Goal: Register for event/course

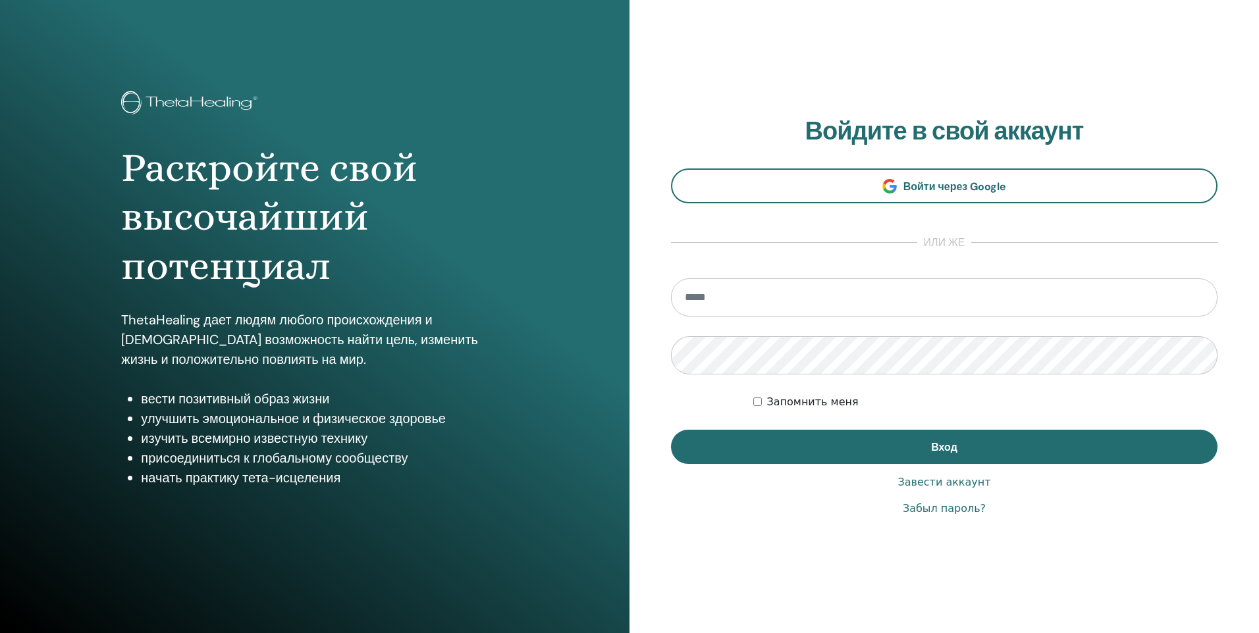
click at [925, 301] on input "email" at bounding box center [944, 297] width 546 height 38
type input "**********"
click at [802, 403] on label "Запомнить меня" at bounding box center [812, 402] width 91 height 16
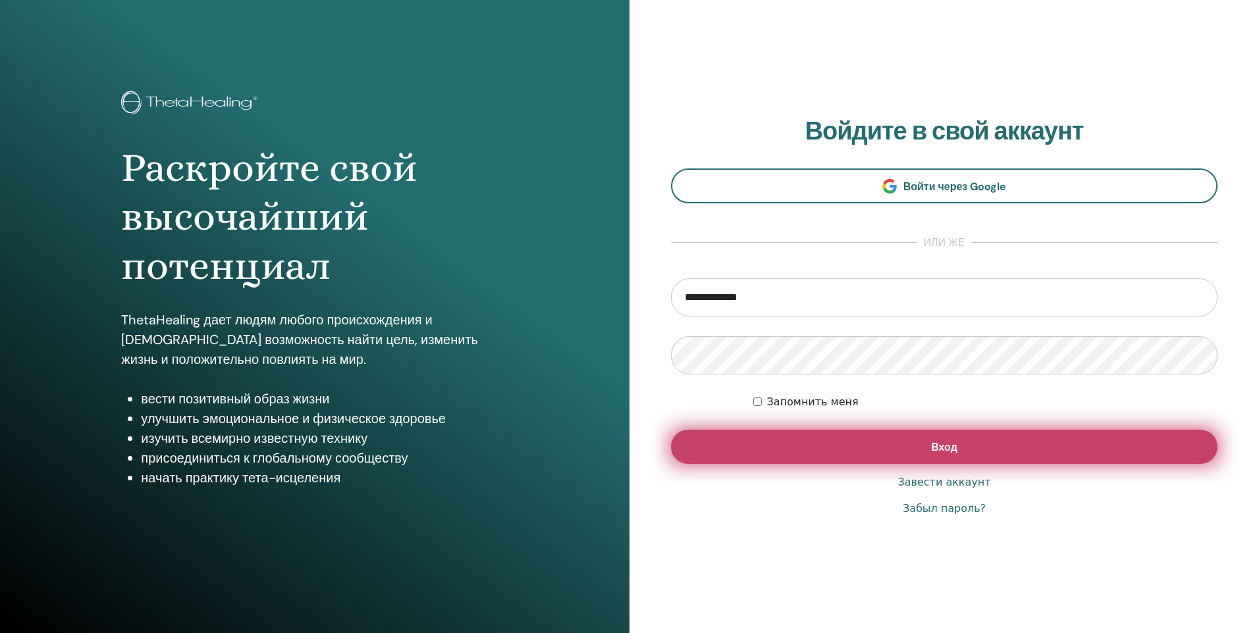
click at [802, 454] on button "Вход" at bounding box center [944, 447] width 546 height 34
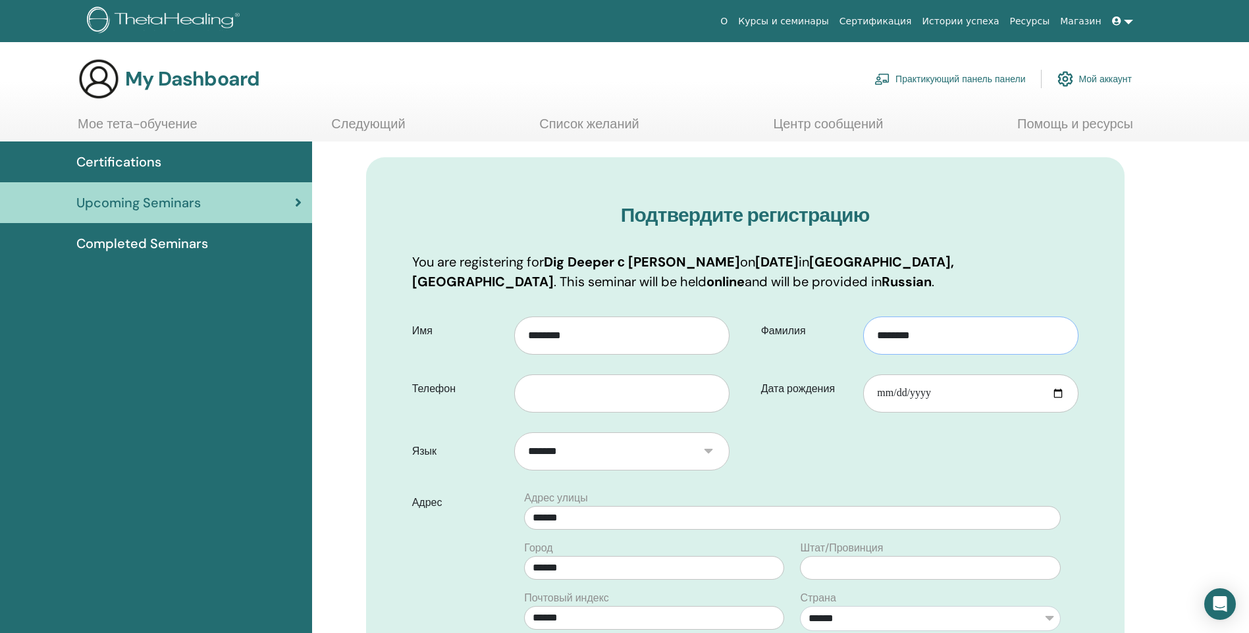
drag, startPoint x: 937, startPoint y: 332, endPoint x: 874, endPoint y: 332, distance: 63.2
click at [875, 332] on input "********" at bounding box center [970, 336] width 215 height 38
type input "*"
type input "********"
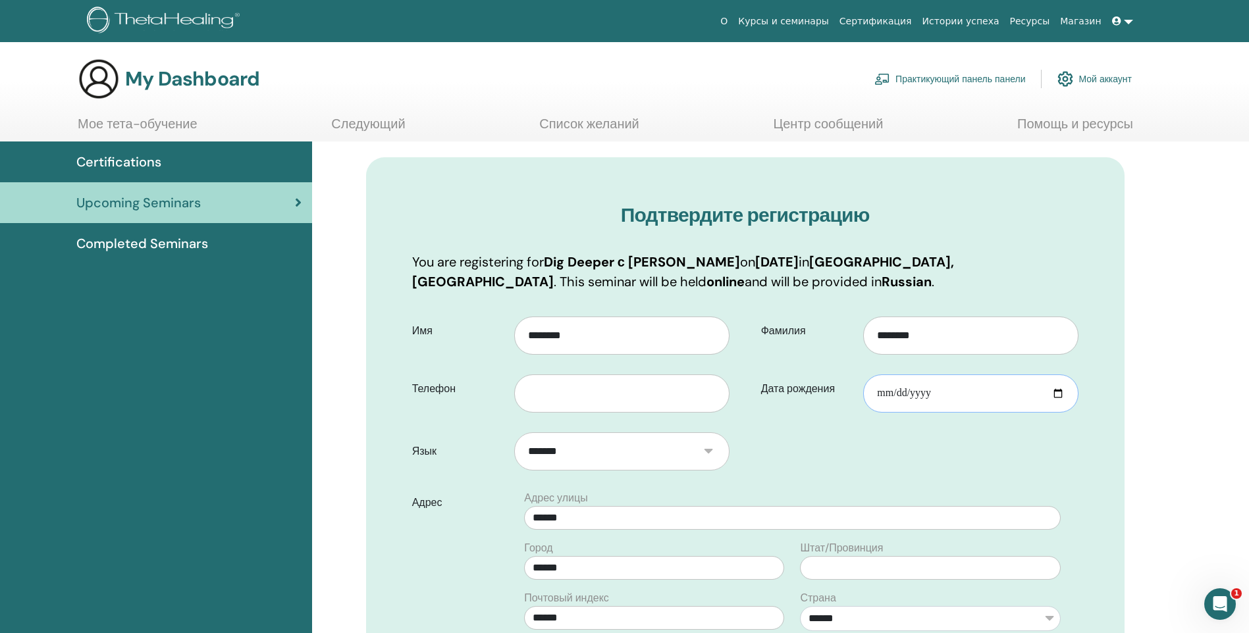
drag, startPoint x: 1004, startPoint y: 396, endPoint x: 868, endPoint y: 400, distance: 136.3
click at [862, 400] on div "Дата рождения" at bounding box center [919, 388] width 337 height 47
click at [928, 394] on input "Дата рождения" at bounding box center [970, 394] width 215 height 38
click at [929, 392] on input "Дата рождения" at bounding box center [970, 394] width 215 height 38
click at [947, 397] on input "Дата рождения" at bounding box center [970, 394] width 215 height 38
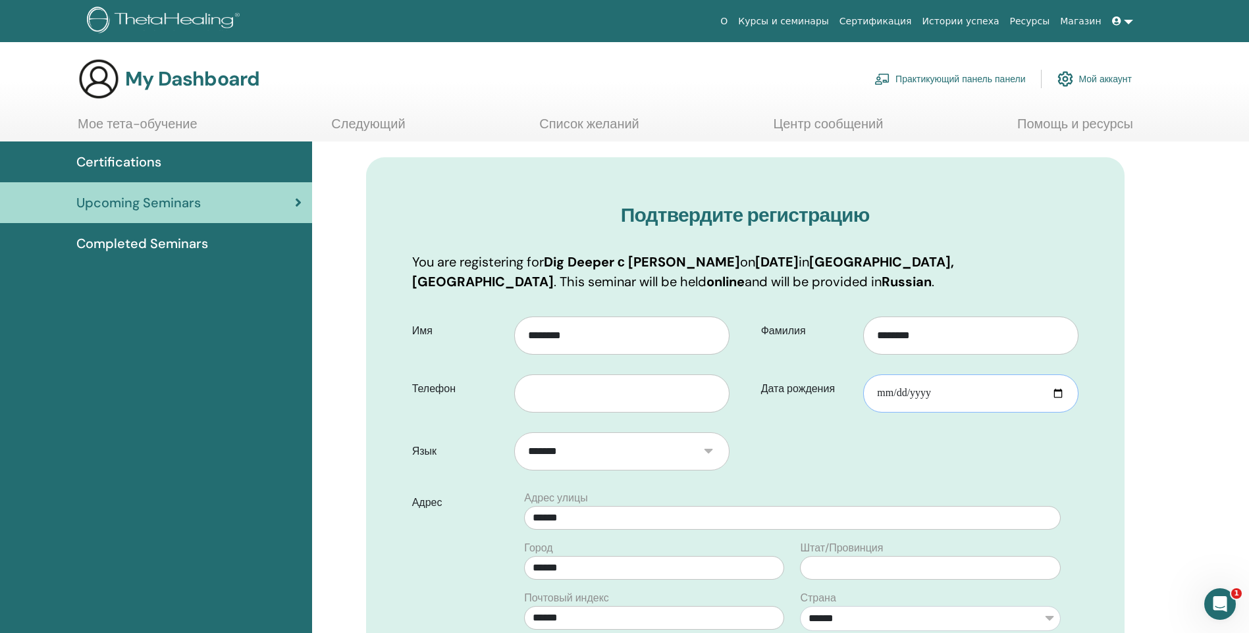
type input "**********"
click at [679, 386] on input "text" at bounding box center [621, 394] width 215 height 38
type input "**********"
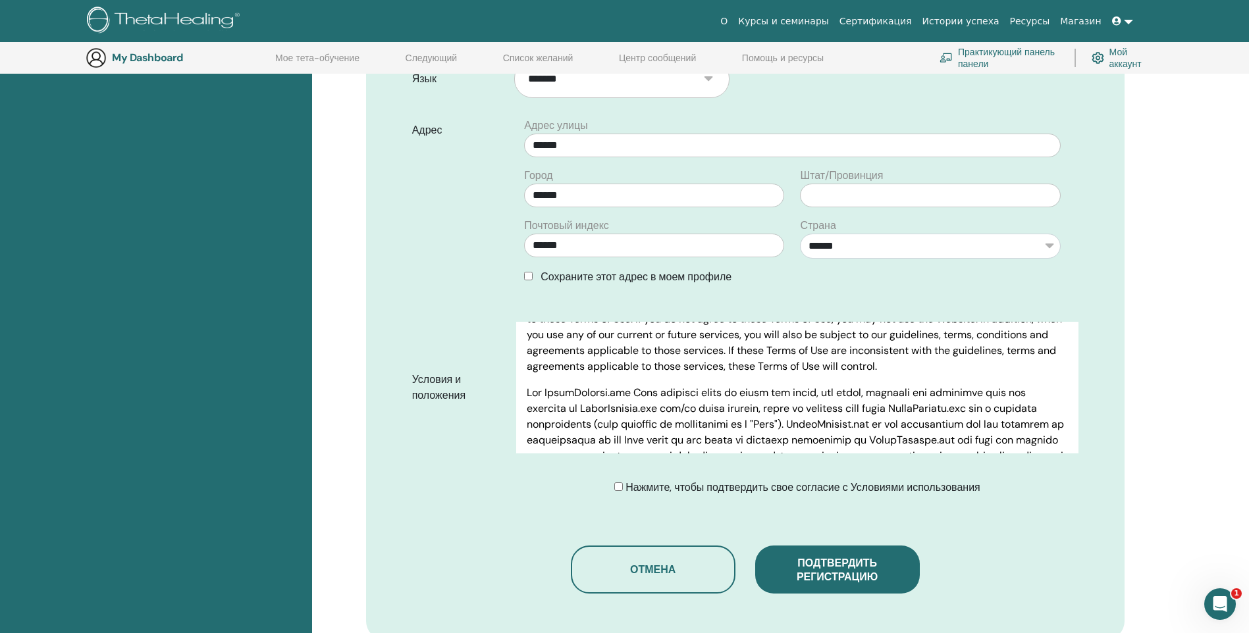
scroll to position [427, 0]
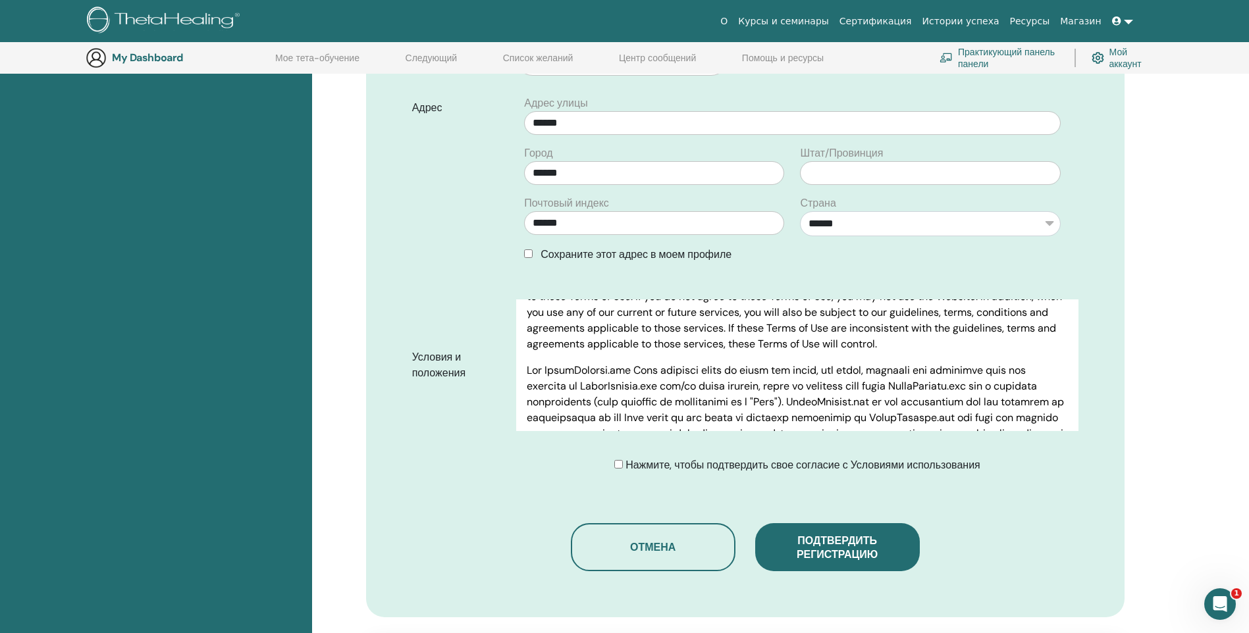
click at [708, 465] on span "Нажмите, чтобы подтвердить свое согласие с Условиями использования" at bounding box center [802, 465] width 355 height 14
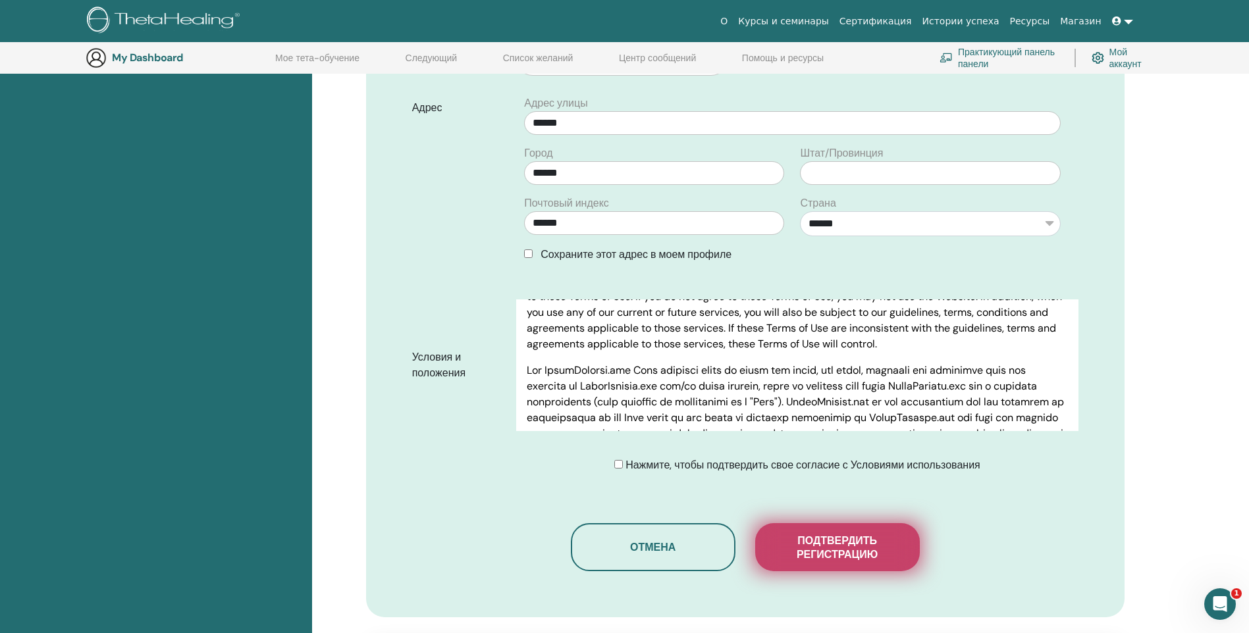
click at [796, 552] on span "Подтвердить регистрацию" at bounding box center [837, 548] width 132 height 28
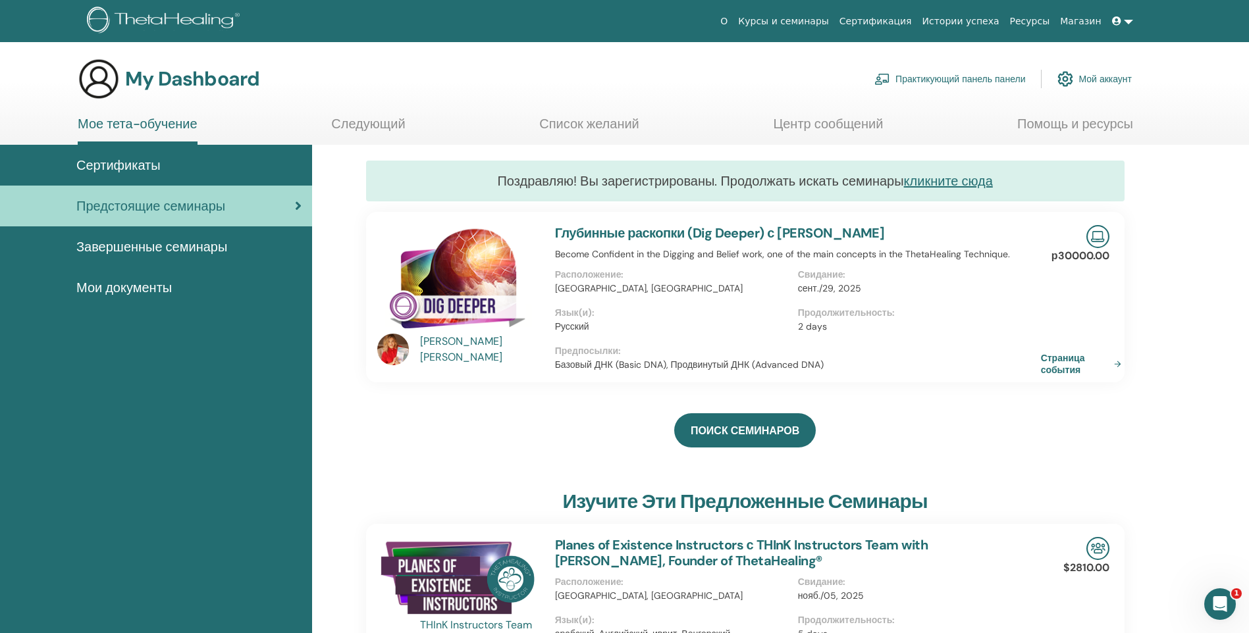
click at [834, 23] on link "Курсы и семинары" at bounding box center [783, 21] width 101 height 24
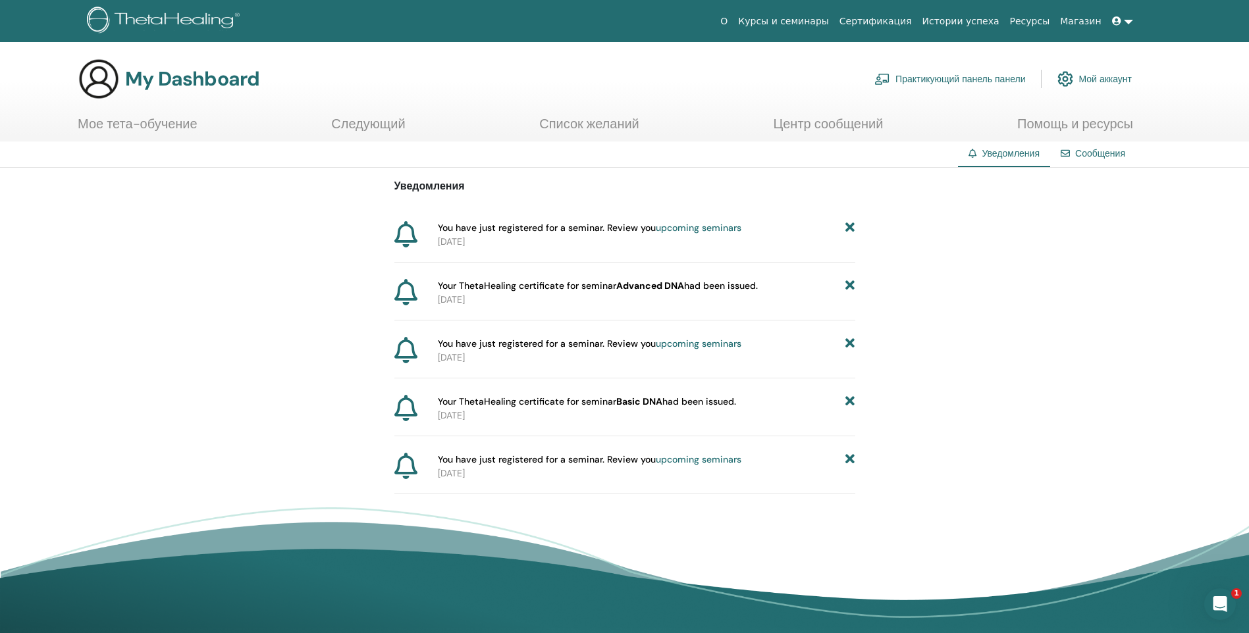
click at [884, 20] on link "Сертификация" at bounding box center [875, 21] width 83 height 24
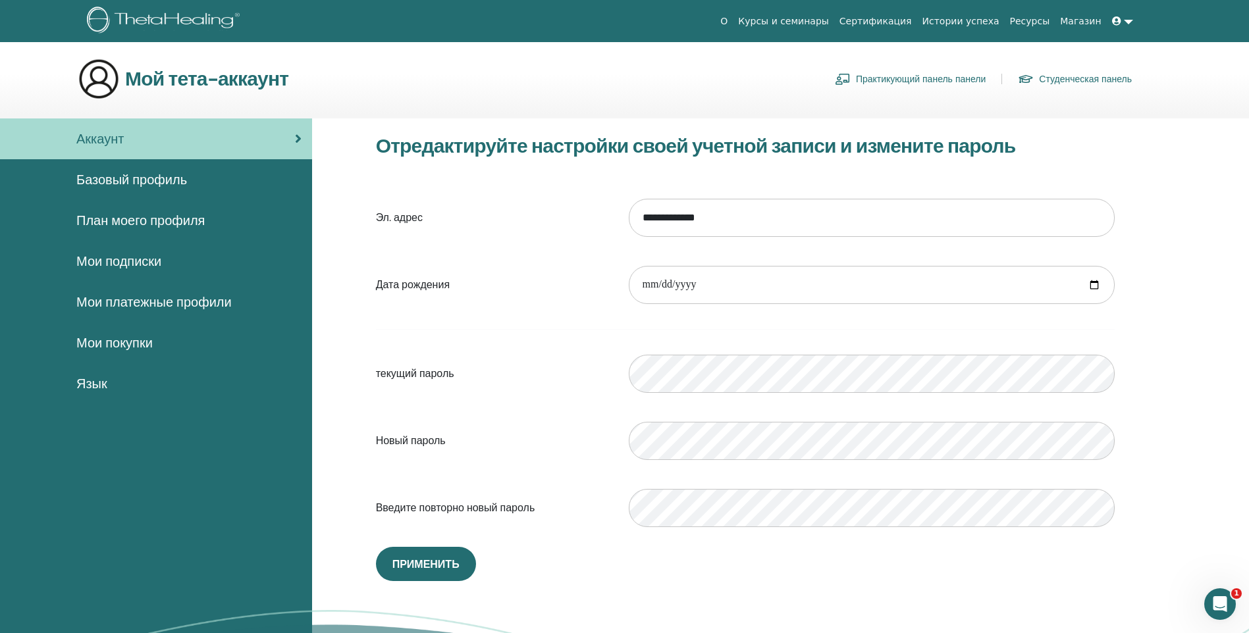
click at [1118, 22] on icon at bounding box center [1116, 20] width 9 height 9
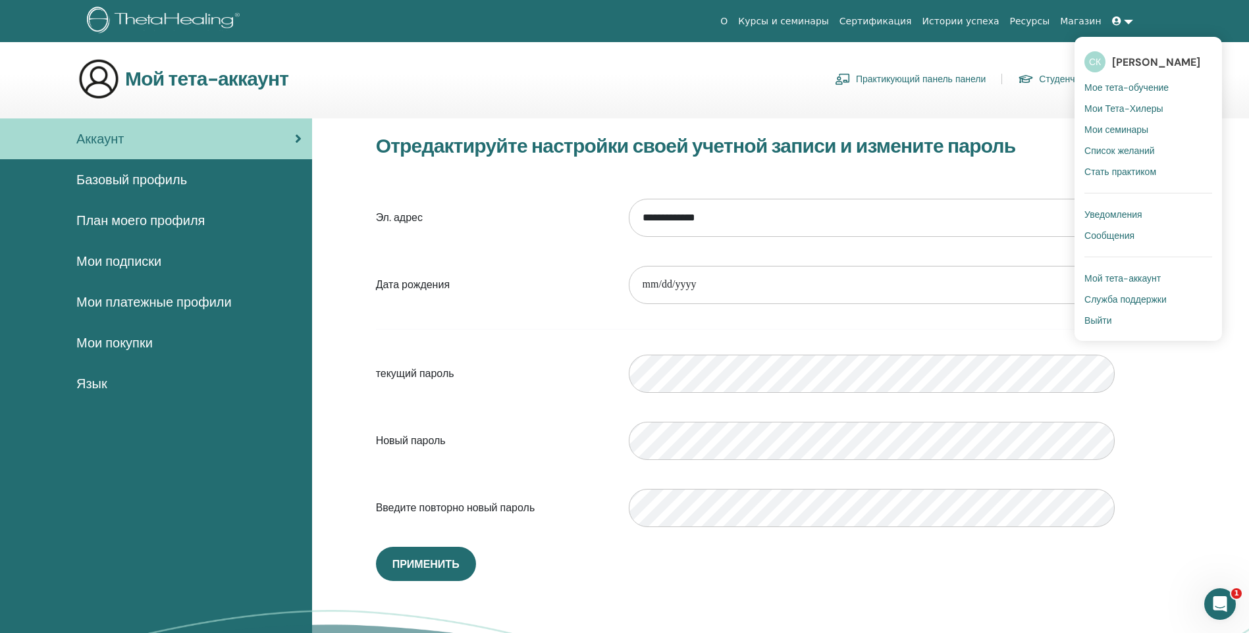
click at [1120, 61] on span "[PERSON_NAME]" at bounding box center [1156, 62] width 88 height 14
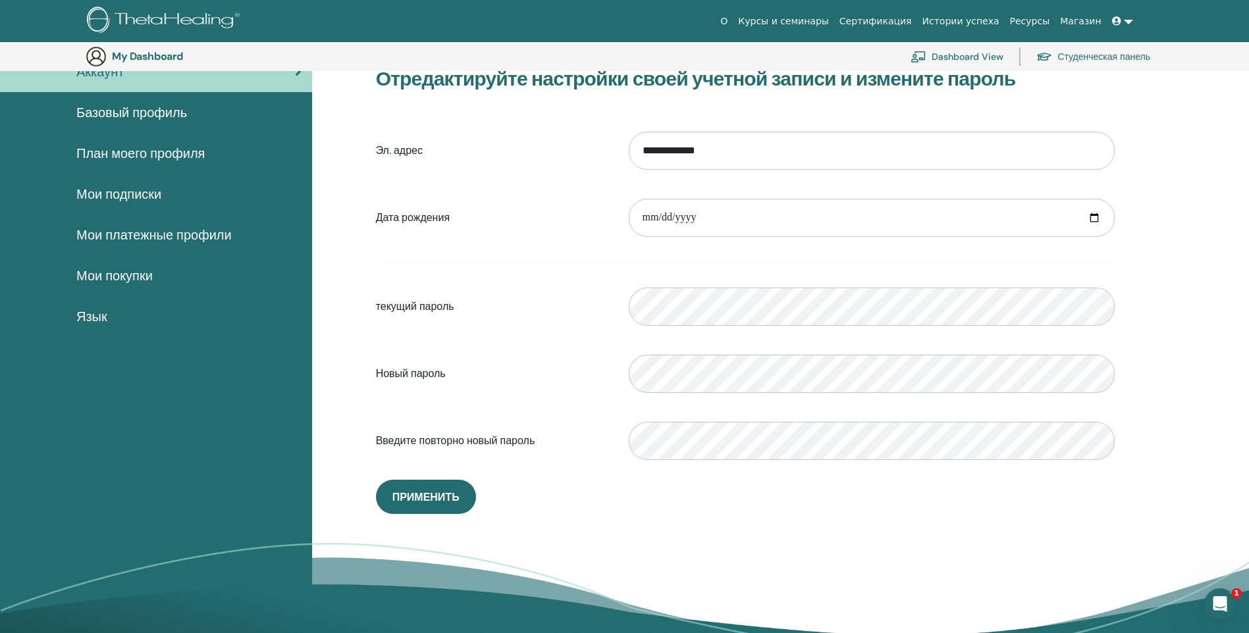
scroll to position [95, 0]
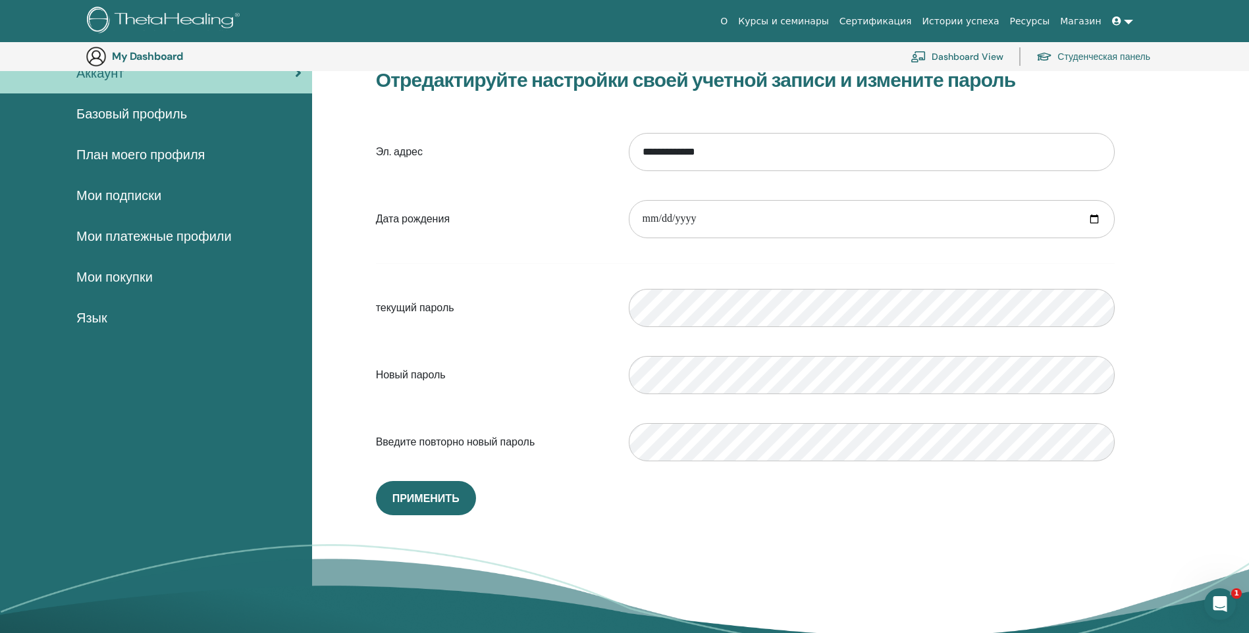
click at [130, 111] on span "Базовый профиль" at bounding box center [131, 114] width 111 height 20
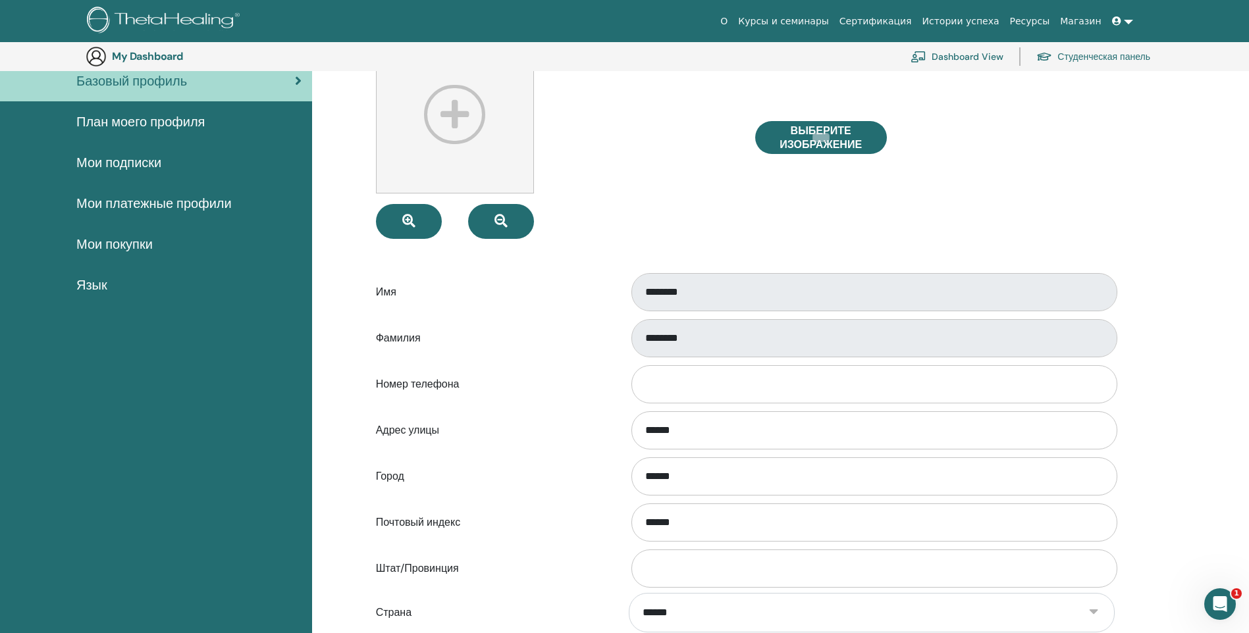
scroll to position [95, 0]
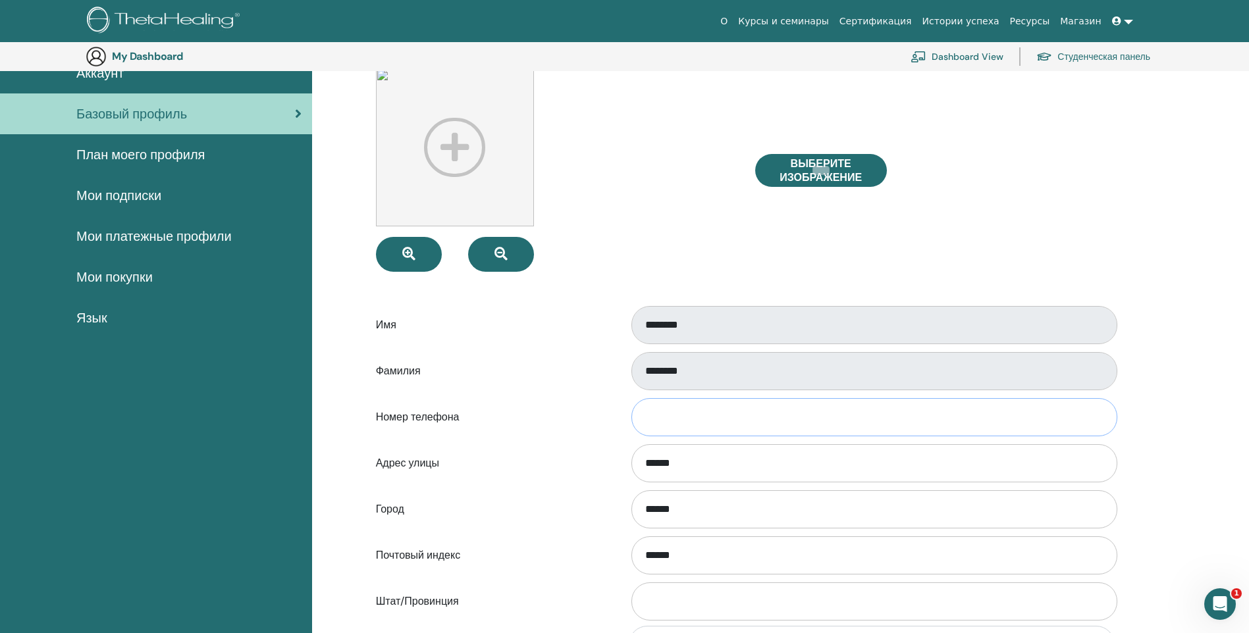
drag, startPoint x: 686, startPoint y: 369, endPoint x: 731, endPoint y: 422, distance: 69.6
click at [731, 422] on input "Номер телефона" at bounding box center [874, 417] width 486 height 38
click at [565, 373] on label "Фамилия" at bounding box center [492, 371] width 253 height 25
